Goal: Task Accomplishment & Management: Use online tool/utility

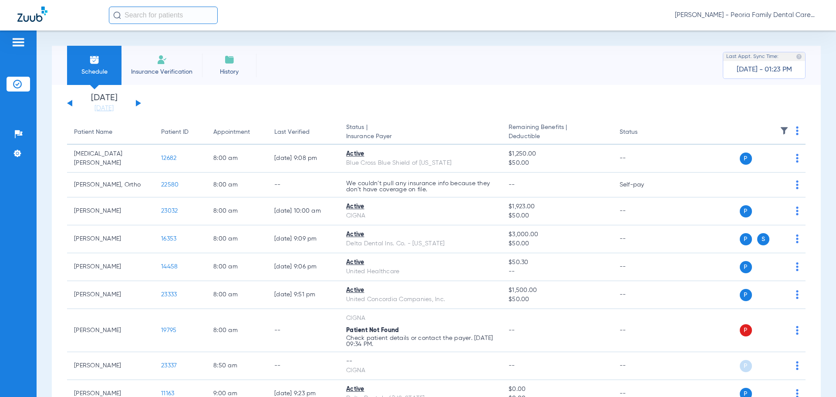
click at [156, 57] on li "Insurance Verification" at bounding box center [161, 65] width 81 height 39
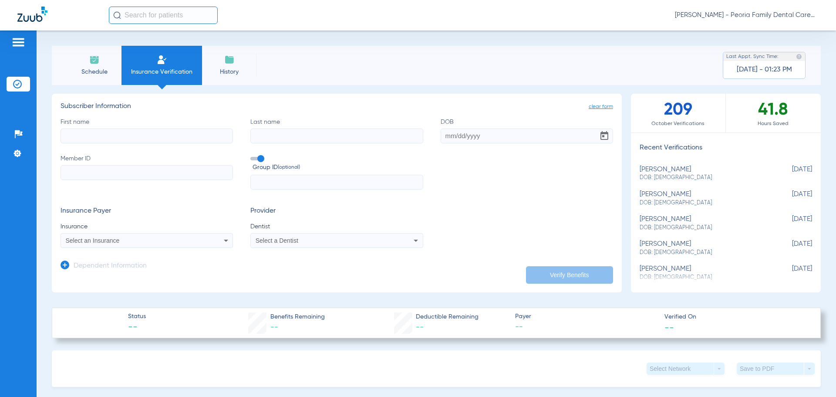
click at [668, 171] on div "[PERSON_NAME] DOB: [DEMOGRAPHIC_DATA]" at bounding box center [703, 173] width 129 height 16
type input "[PERSON_NAME]"
type input "[DATE]"
type input "901254230"
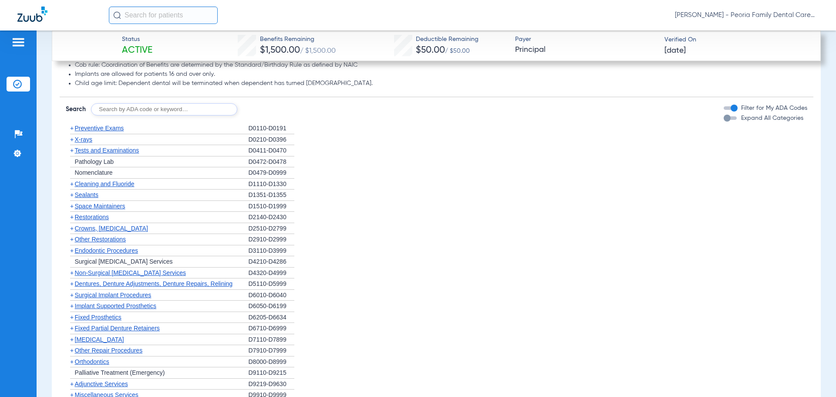
scroll to position [796, 0]
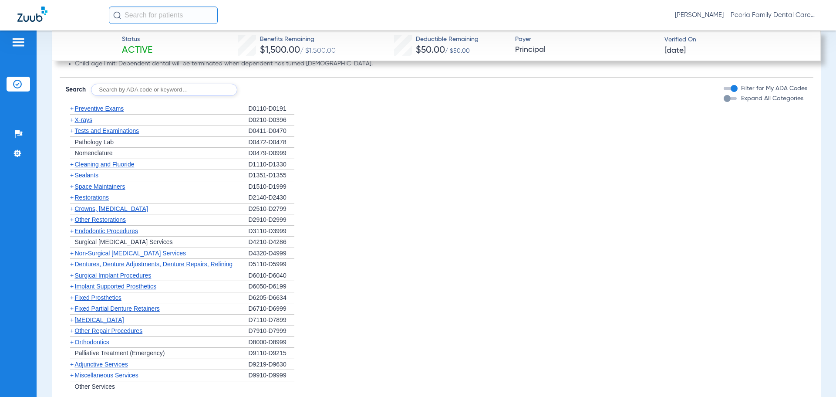
click at [94, 342] on span "Orthodontics" at bounding box center [92, 341] width 34 height 7
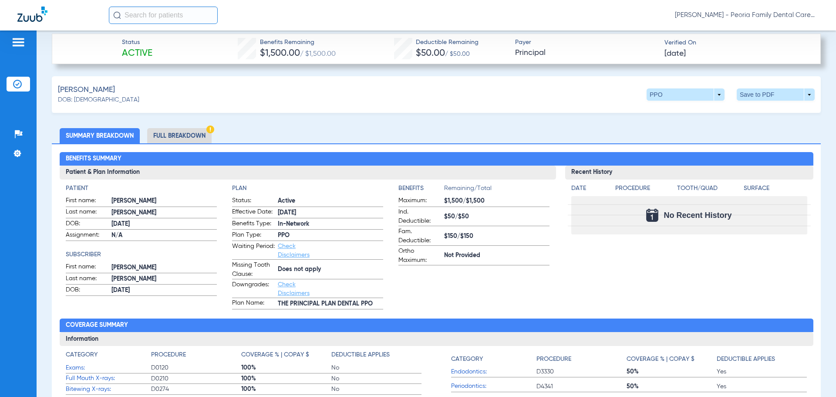
scroll to position [230, 0]
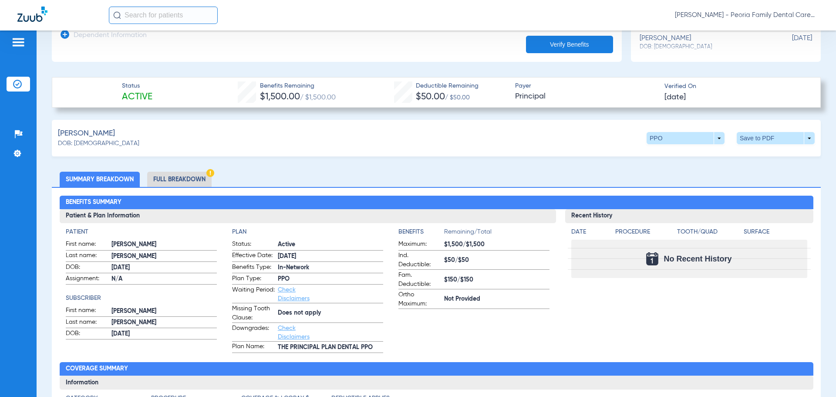
click at [165, 177] on li "Full Breakdown" at bounding box center [179, 178] width 64 height 15
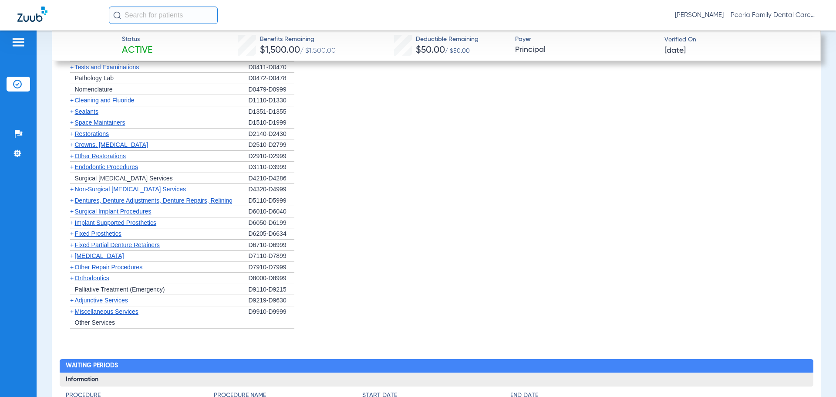
scroll to position [1275, 0]
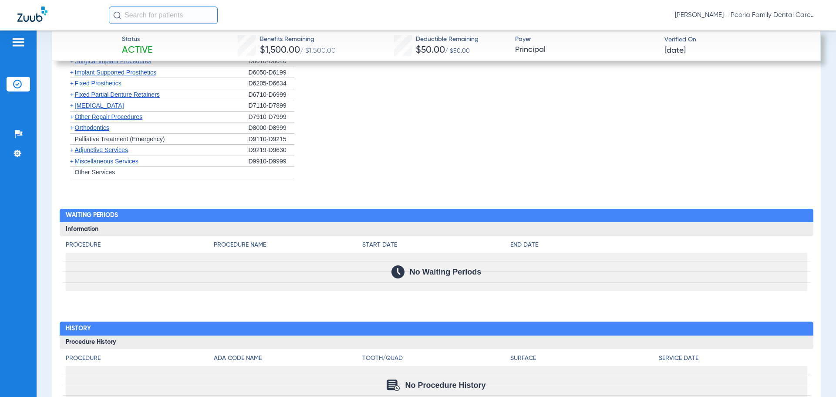
click at [93, 128] on span "Orthodontics" at bounding box center [92, 127] width 34 height 7
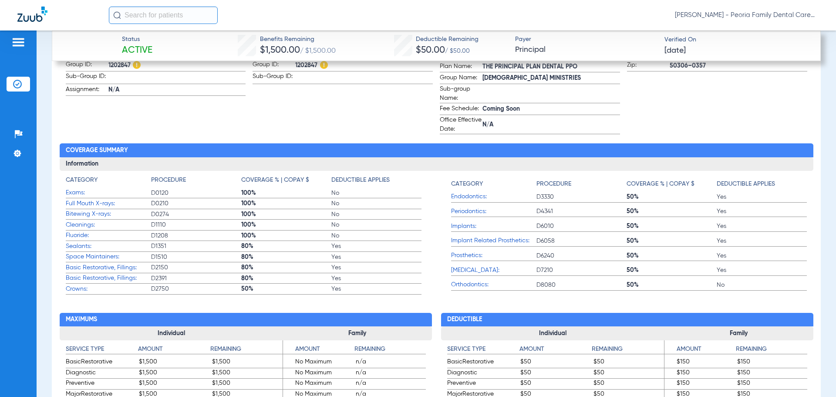
scroll to position [535, 0]
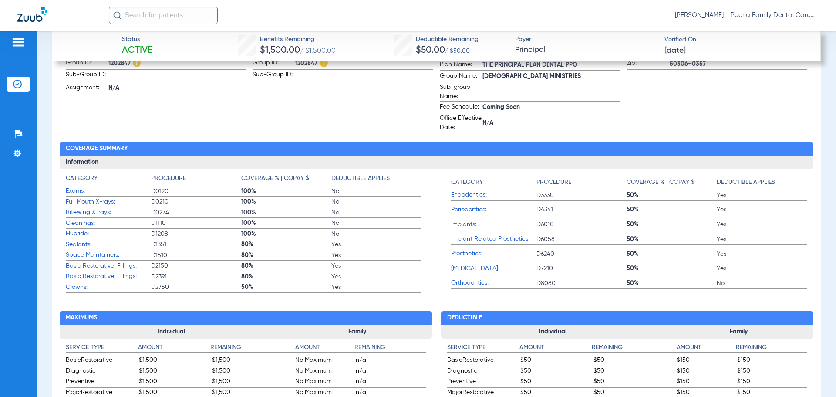
click at [469, 280] on span "Orthodontics:" at bounding box center [493, 282] width 85 height 9
click at [469, 282] on span "Orthodontics:" at bounding box center [493, 282] width 85 height 9
click at [78, 275] on span "Basic Restorative, Fillings:" at bounding box center [108, 276] width 85 height 9
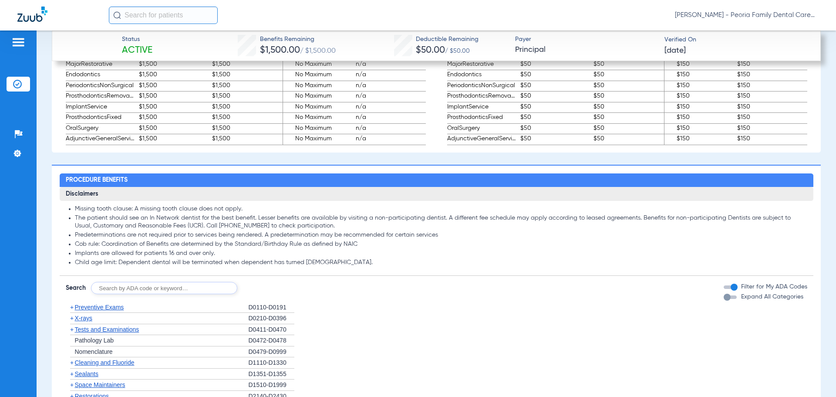
scroll to position [883, 0]
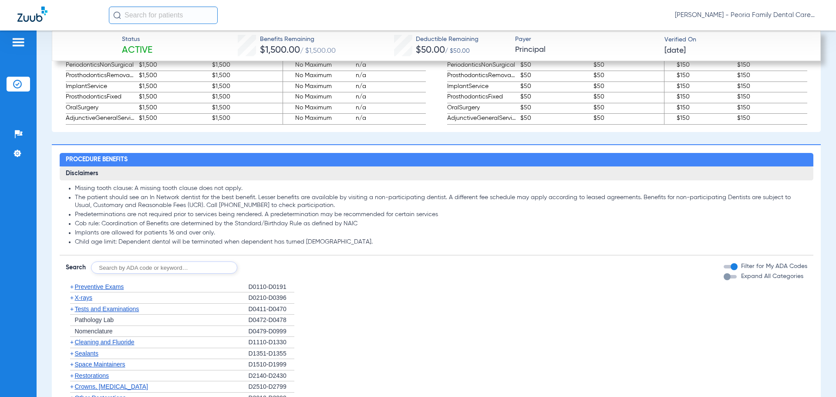
click at [119, 266] on input "text" at bounding box center [164, 267] width 146 height 12
type input "d8090"
click at [269, 266] on button "Search" at bounding box center [269, 267] width 34 height 12
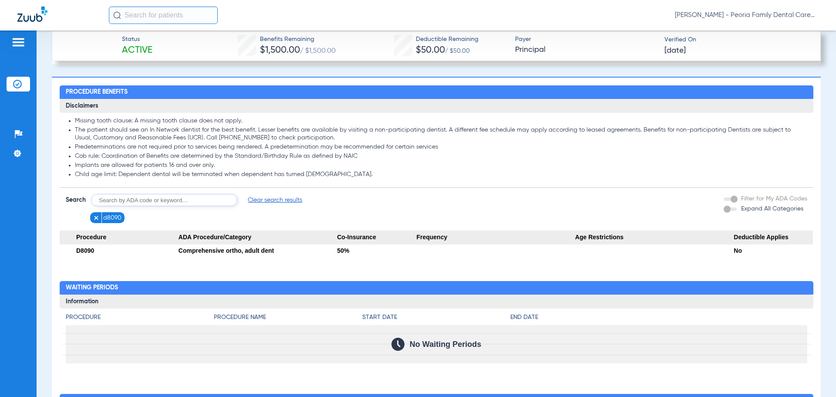
scroll to position [939, 0]
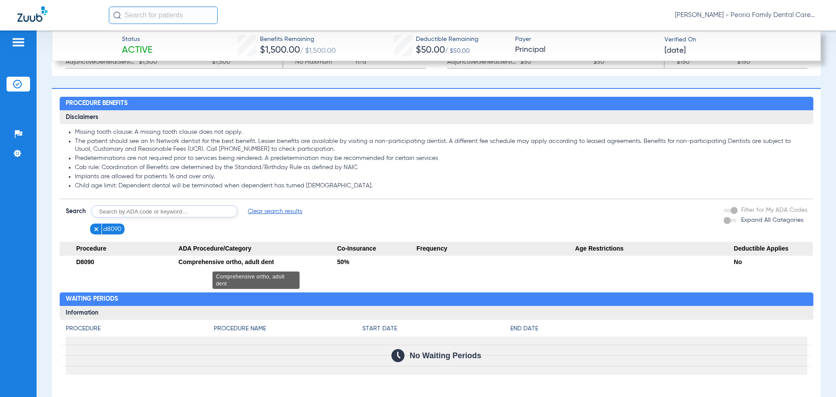
click at [243, 262] on div "Comprehensive ortho, adult dent" at bounding box center [257, 262] width 158 height 12
click at [89, 261] on span "D8090" at bounding box center [85, 261] width 18 height 7
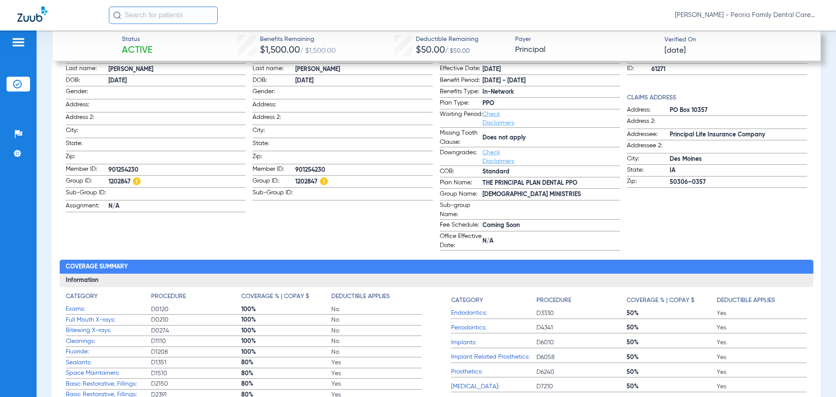
scroll to position [373, 0]
